Goal: Find specific page/section: Find specific page/section

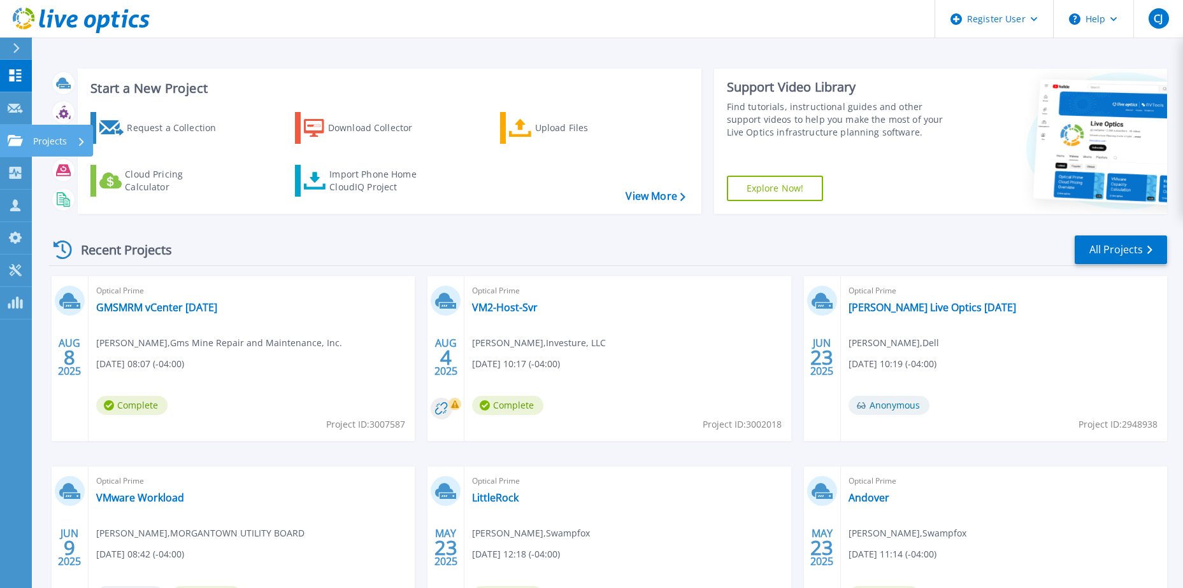
click at [7, 135] on link "Projects Projects" at bounding box center [16, 141] width 32 height 32
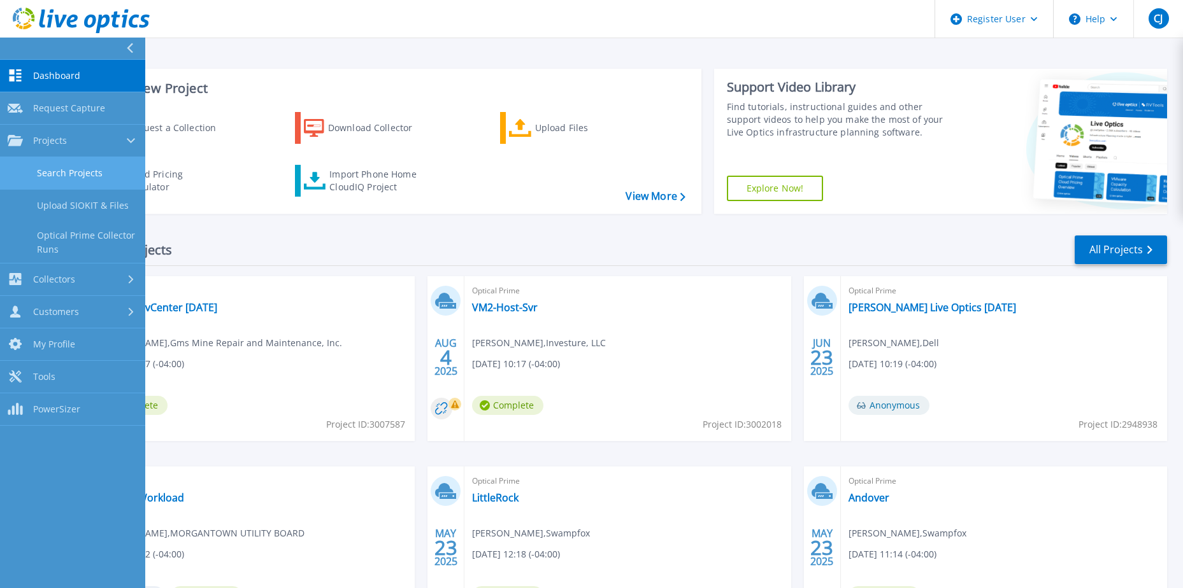
click at [72, 179] on link "Search Projects" at bounding box center [72, 173] width 145 height 32
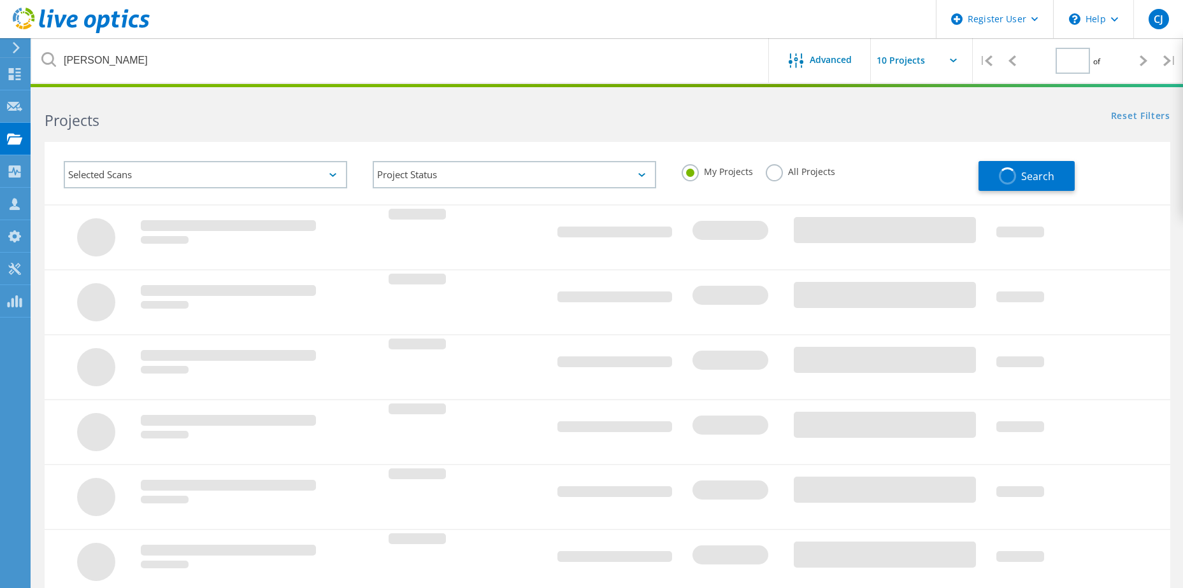
type input "1"
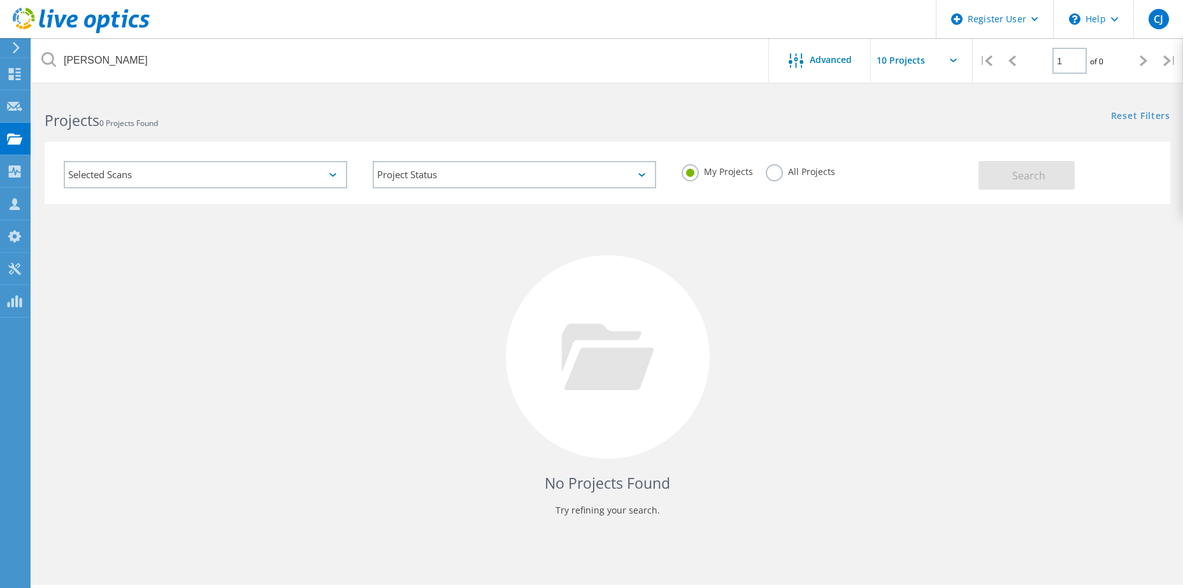
click at [785, 172] on label "All Projects" at bounding box center [799, 170] width 69 height 12
click at [0, 0] on input "All Projects" at bounding box center [0, 0] width 0 height 0
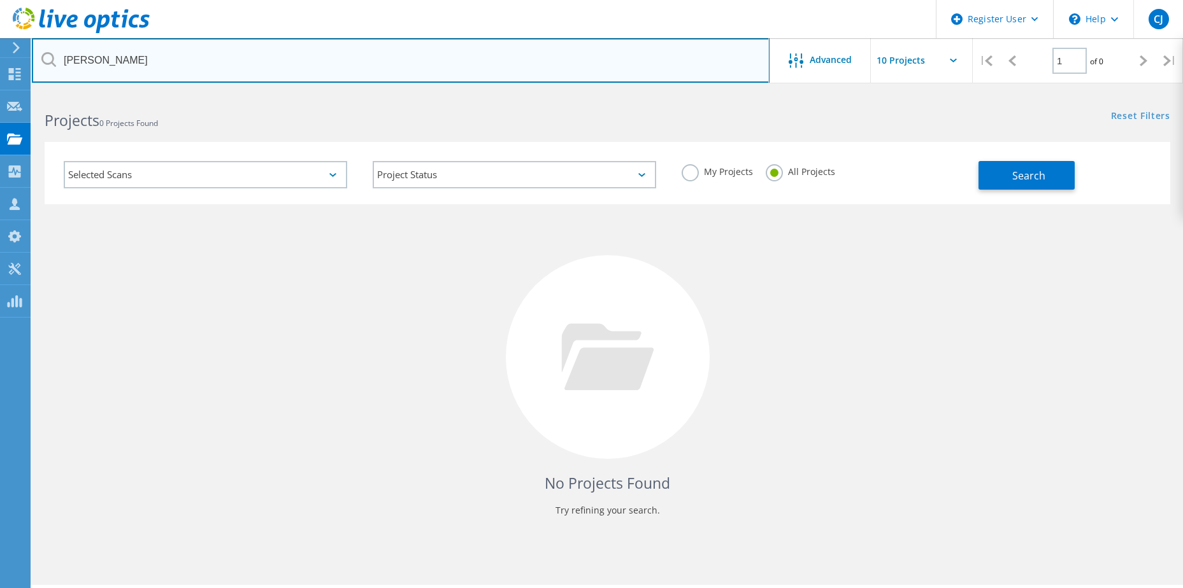
click at [196, 50] on input "[PERSON_NAME]" at bounding box center [400, 60] width 737 height 45
paste input "jbanks@strongwell.com"
type input "jbanks@strongwell.com"
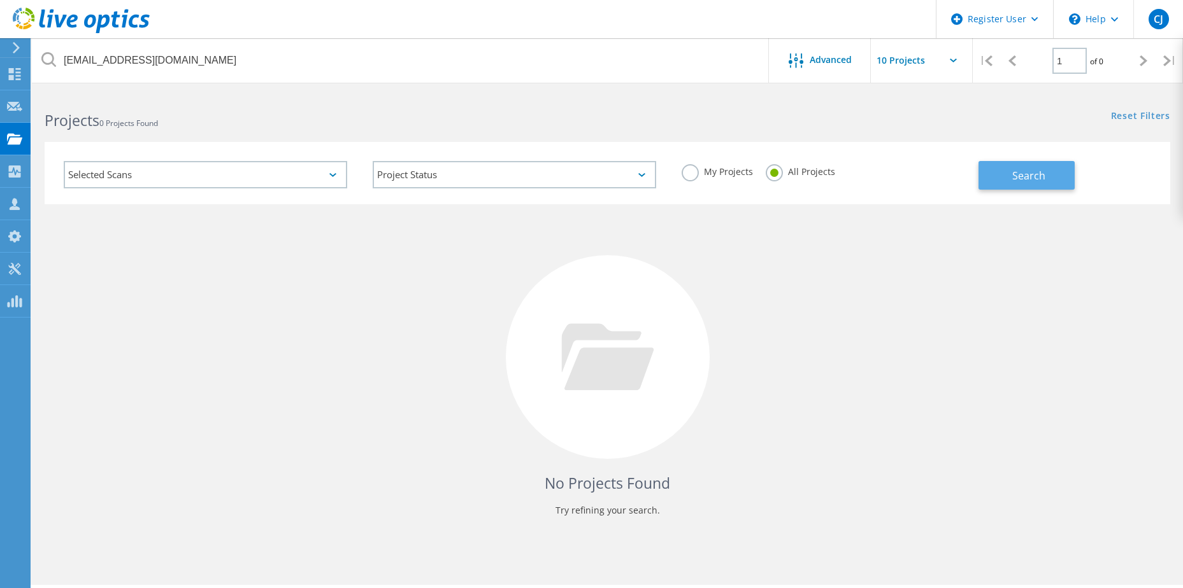
click at [983, 168] on button "Search" at bounding box center [1026, 175] width 96 height 29
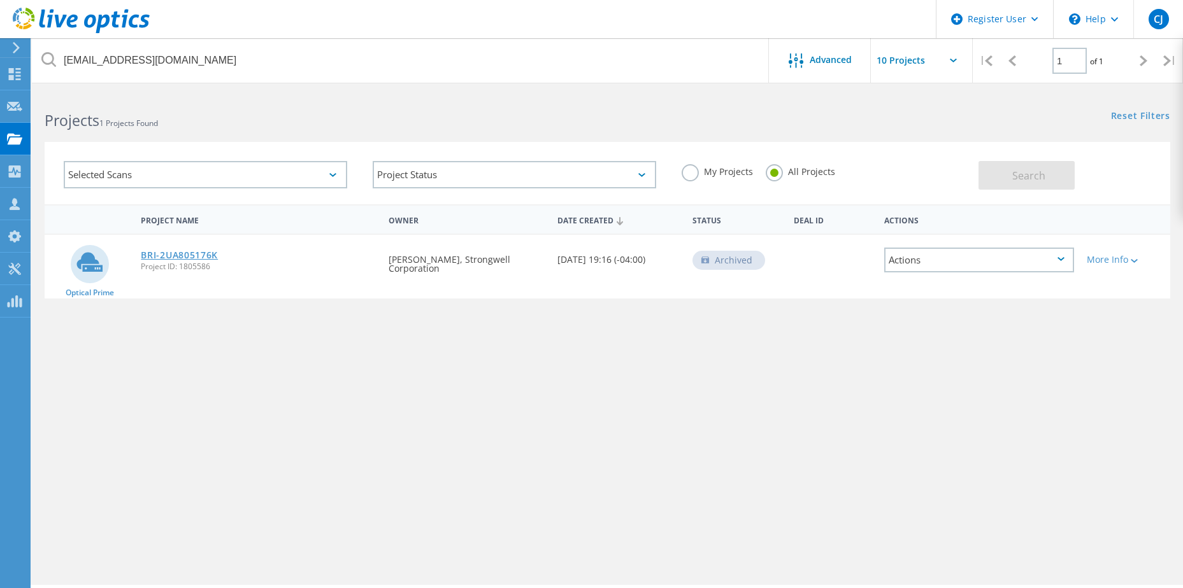
click at [191, 259] on link "BRI-2UA805176K" at bounding box center [179, 255] width 77 height 9
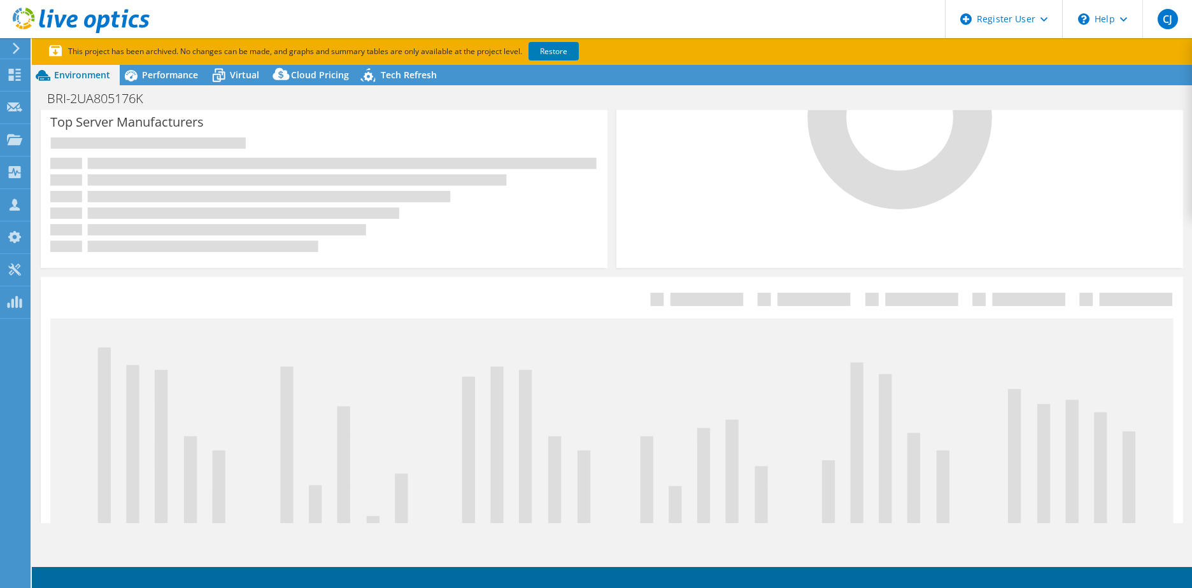
select select "USEast"
select select "USD"
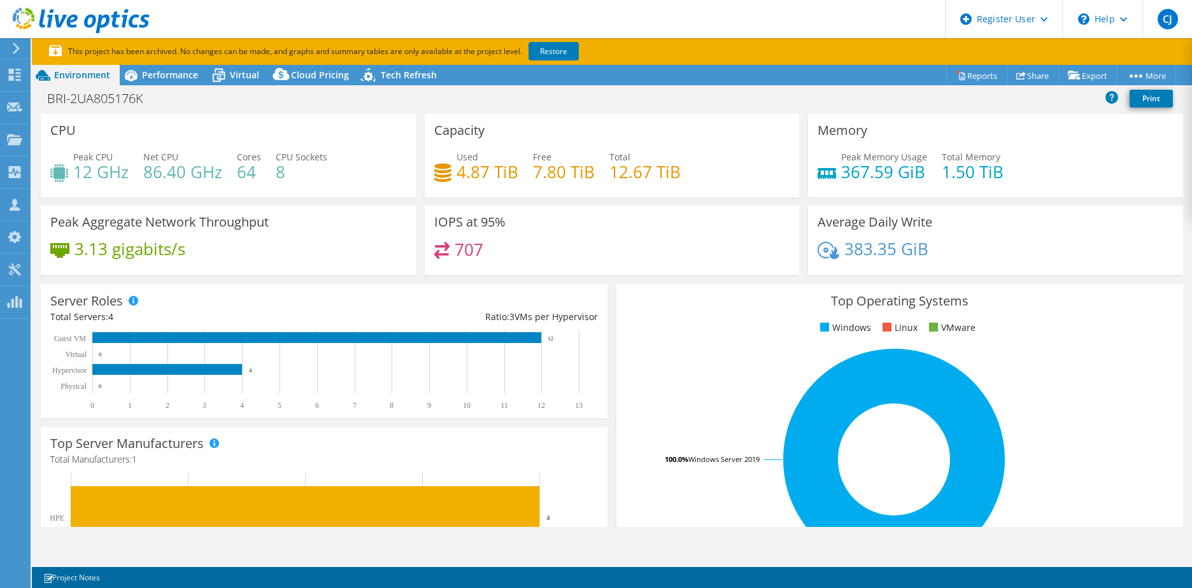
click at [626, 168] on h4 "12.67 TiB" at bounding box center [644, 172] width 71 height 14
drag, startPoint x: 626, startPoint y: 168, endPoint x: 531, endPoint y: 178, distance: 95.4
click at [533, 178] on h4 "7.80 TiB" at bounding box center [564, 172] width 62 height 14
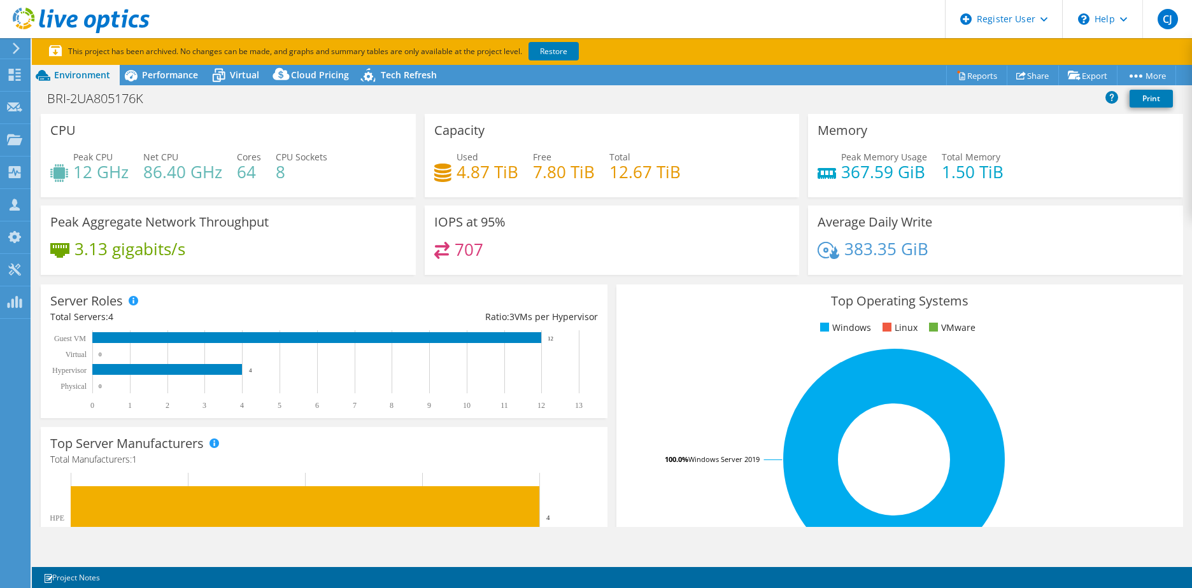
click at [533, 178] on h4 "7.80 TiB" at bounding box center [564, 172] width 62 height 14
drag, startPoint x: 531, startPoint y: 178, endPoint x: 469, endPoint y: 178, distance: 61.8
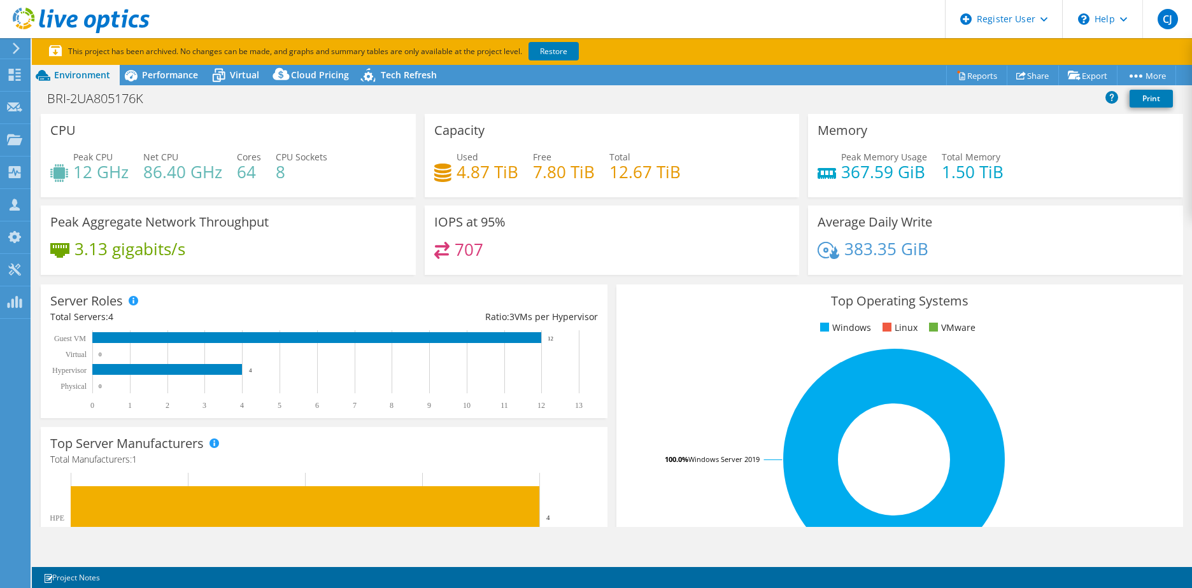
click at [469, 178] on h4 "4.87 TiB" at bounding box center [488, 172] width 62 height 14
drag, startPoint x: 469, startPoint y: 178, endPoint x: 329, endPoint y: 145, distance: 144.0
click at [329, 145] on div "CPU Peak CPU 12 GHz Net CPU 86.40 GHz Cores 64 CPU Sockets 8" at bounding box center [228, 155] width 375 height 83
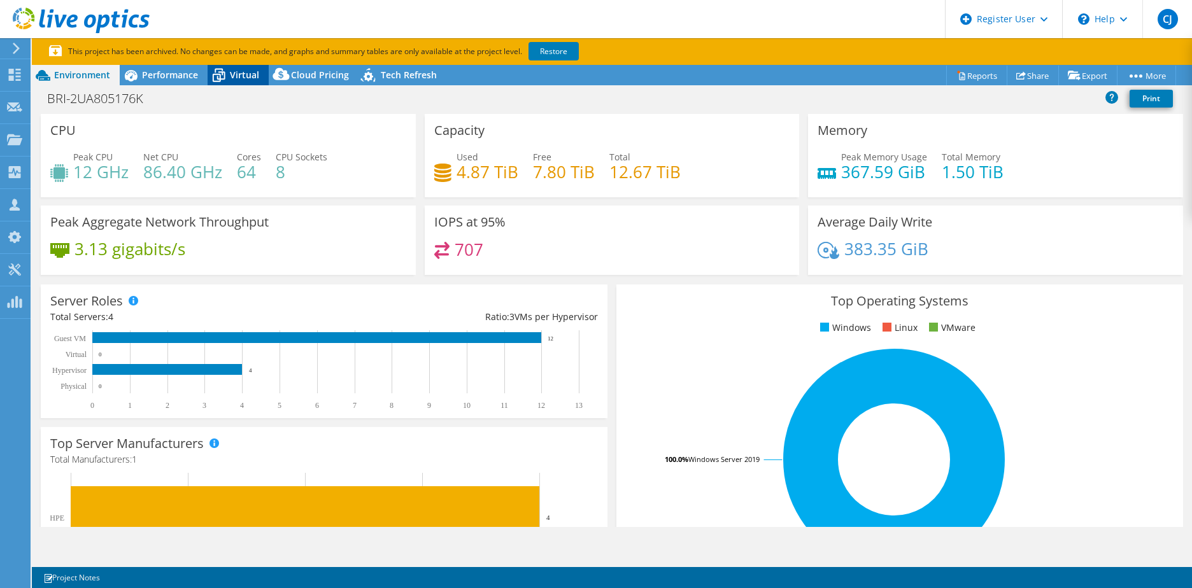
click at [250, 71] on span "Virtual" at bounding box center [244, 75] width 29 height 12
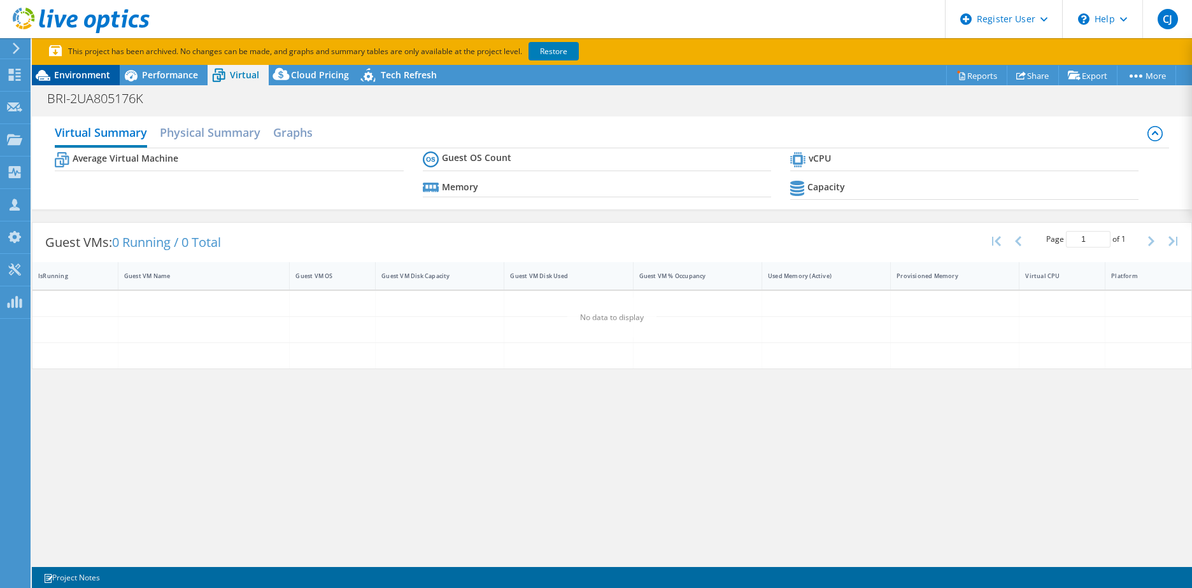
click at [101, 78] on span "Environment" at bounding box center [82, 75] width 56 height 12
